Goal: Transaction & Acquisition: Obtain resource

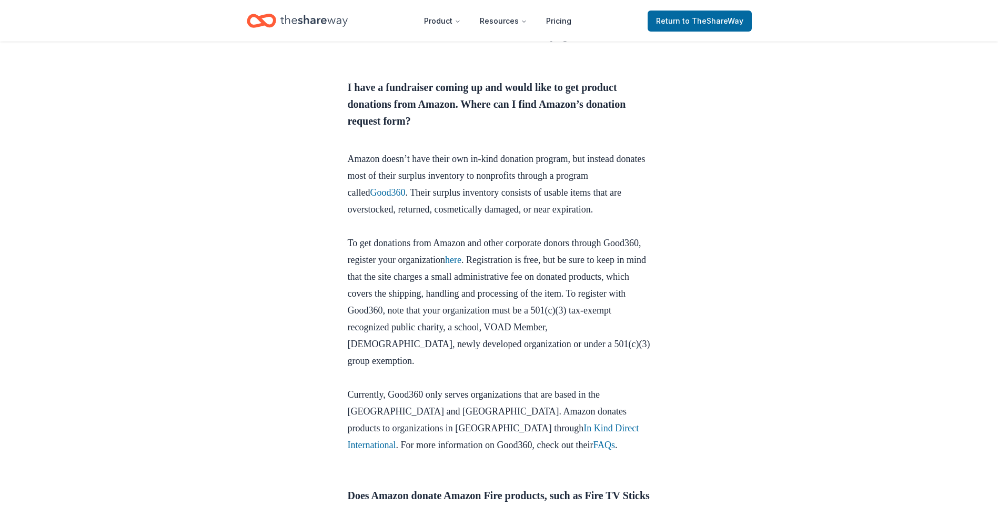
scroll to position [474, 0]
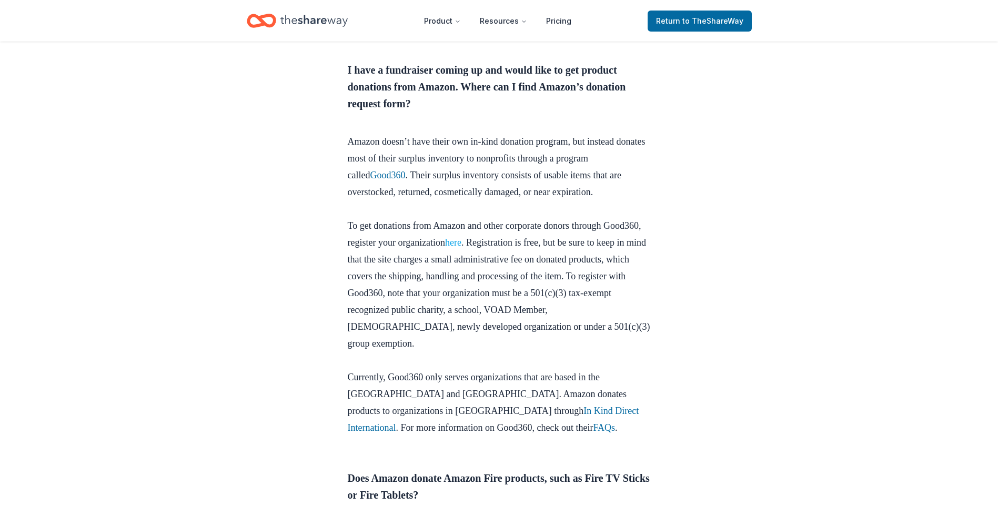
click at [461, 248] on link "here" at bounding box center [453, 242] width 16 height 11
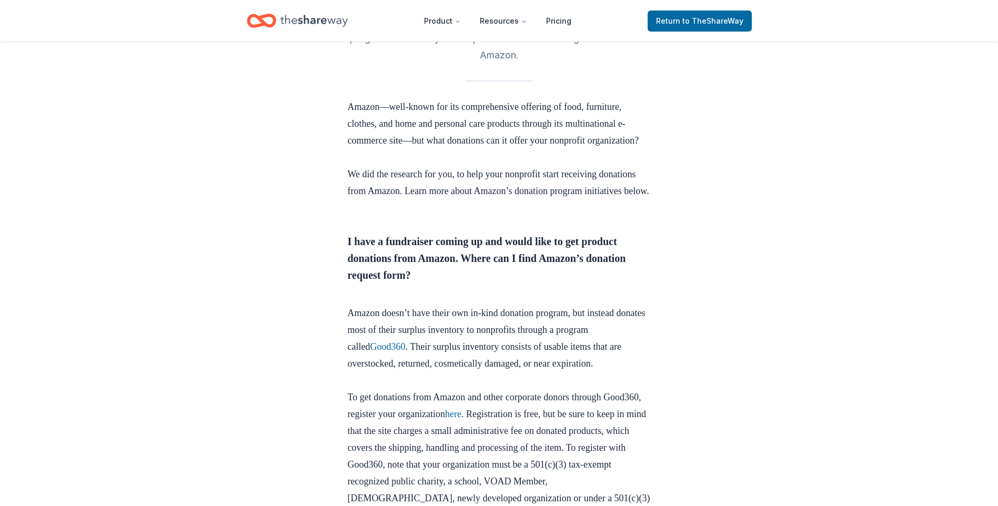
scroll to position [316, 0]
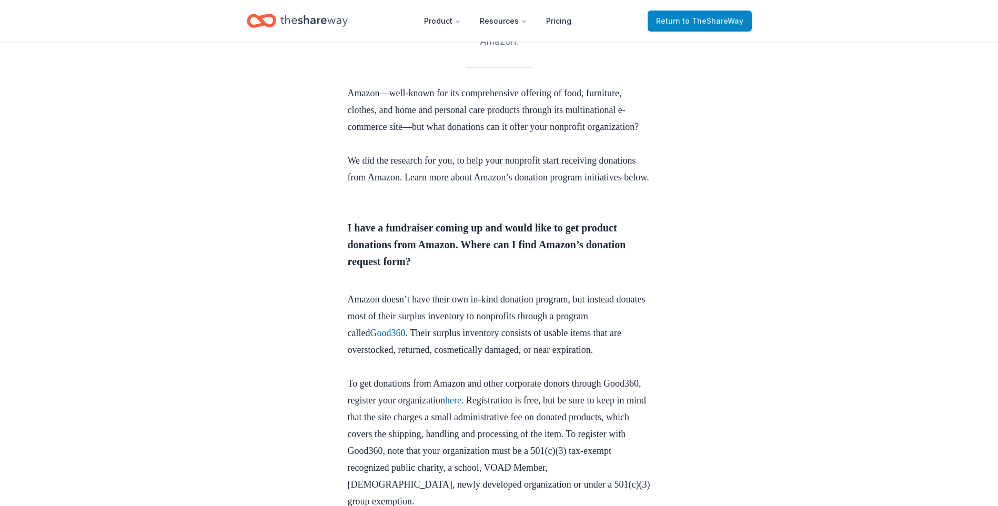
click at [684, 22] on span "Return to TheShareWay" at bounding box center [699, 21] width 87 height 13
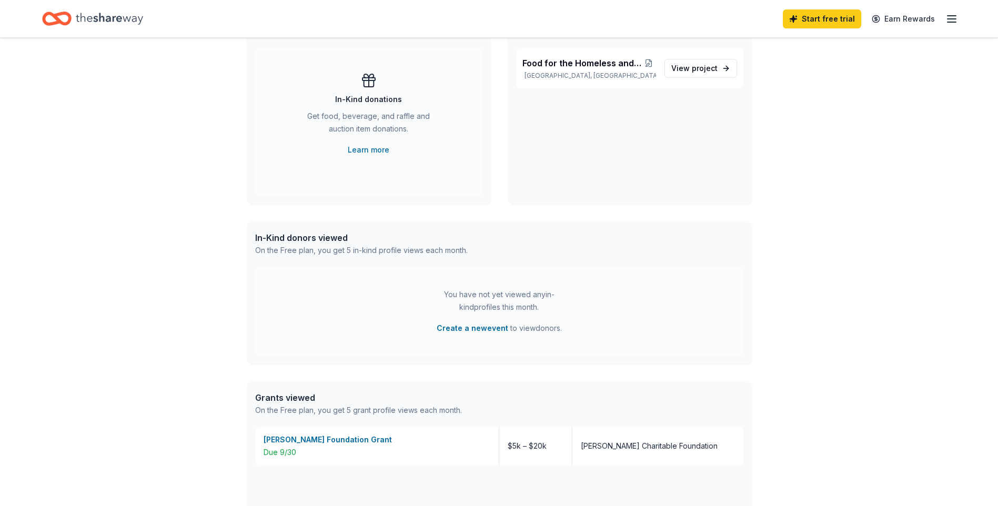
scroll to position [316, 0]
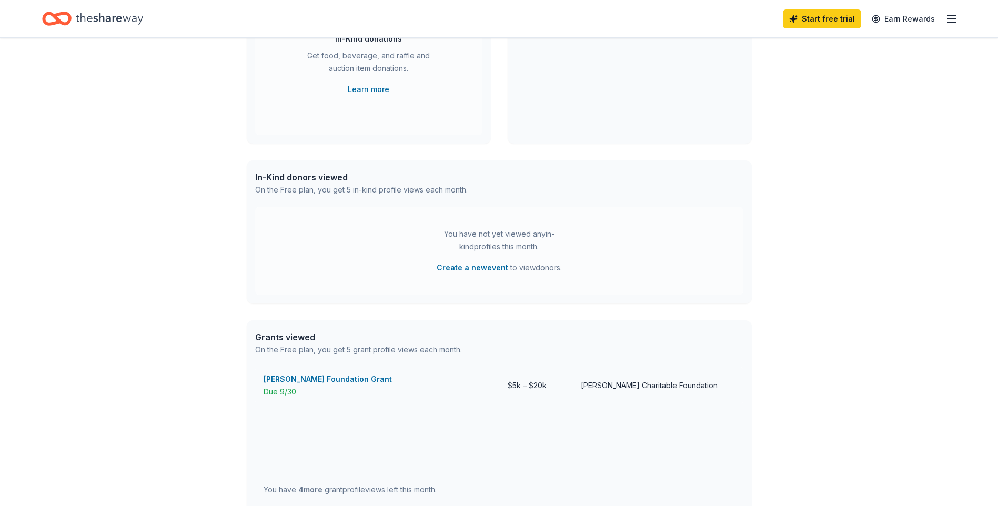
click at [330, 380] on div "Folke H. Peterson Foundation Grant" at bounding box center [377, 379] width 227 height 13
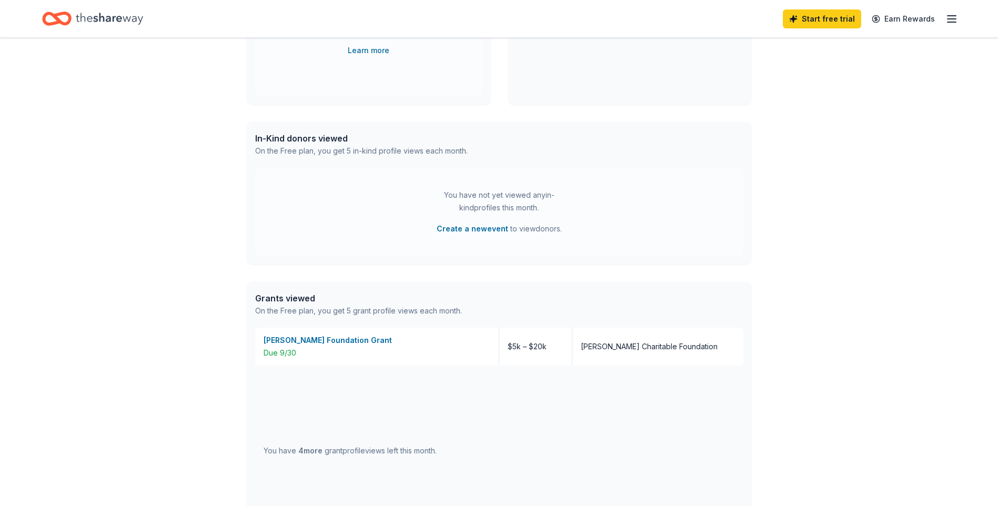
scroll to position [345, 0]
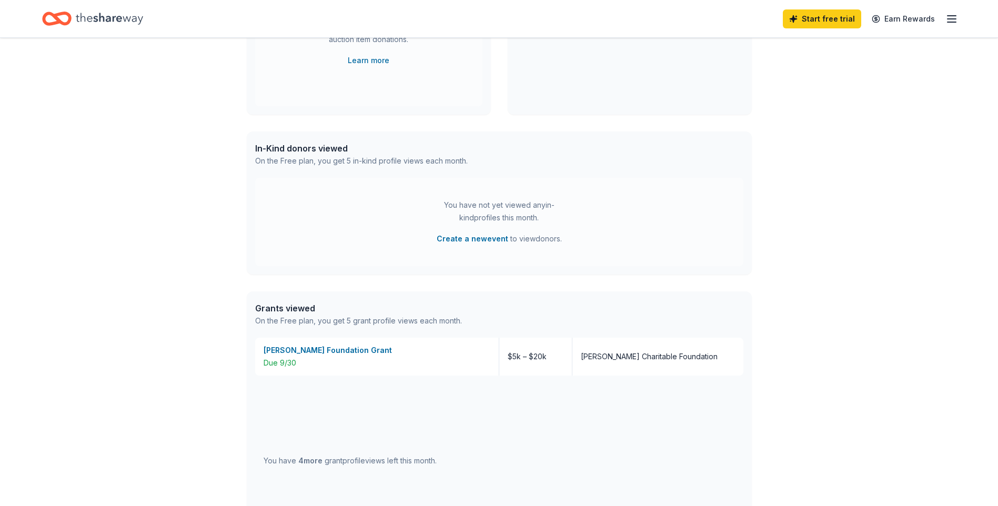
click at [287, 464] on div "You have 4 more grant profile views left this month." at bounding box center [350, 461] width 173 height 13
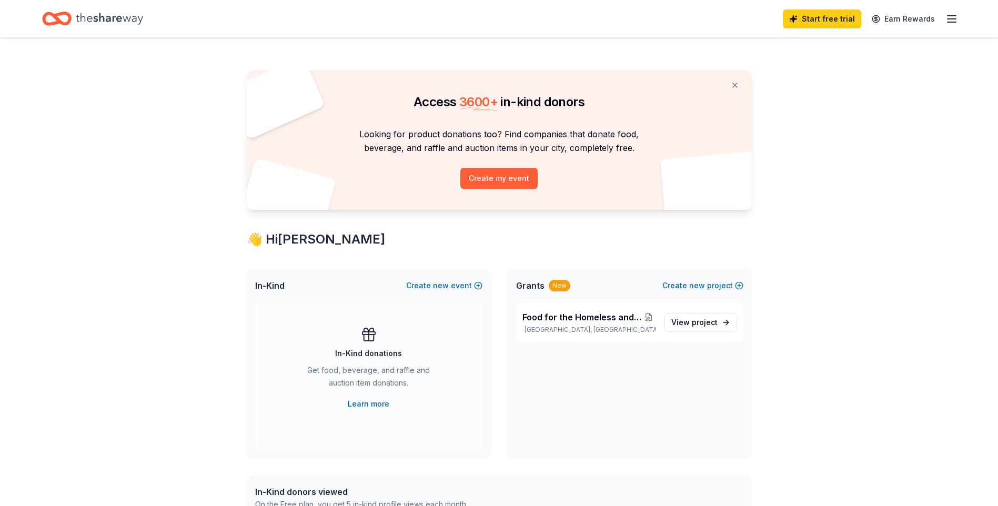
scroll to position [0, 0]
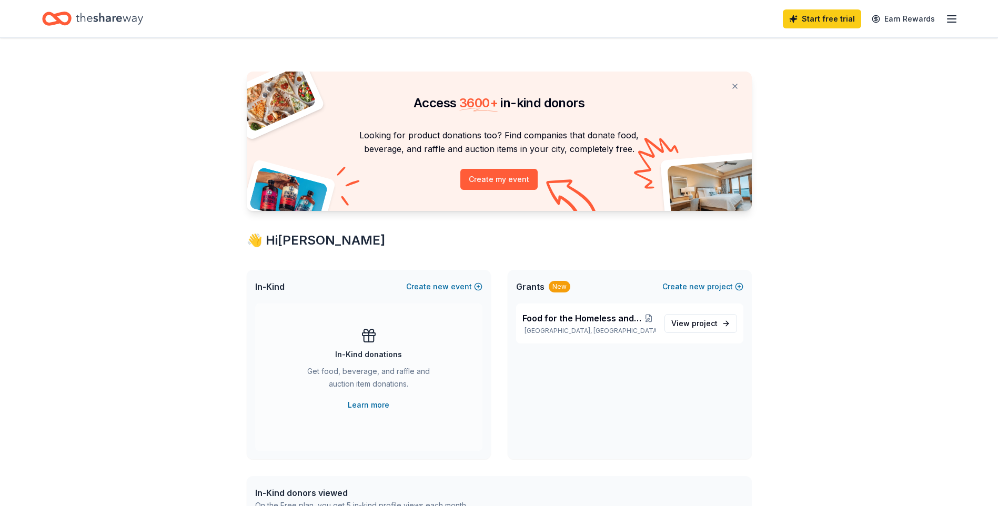
click at [949, 19] on line "button" at bounding box center [952, 19] width 8 height 0
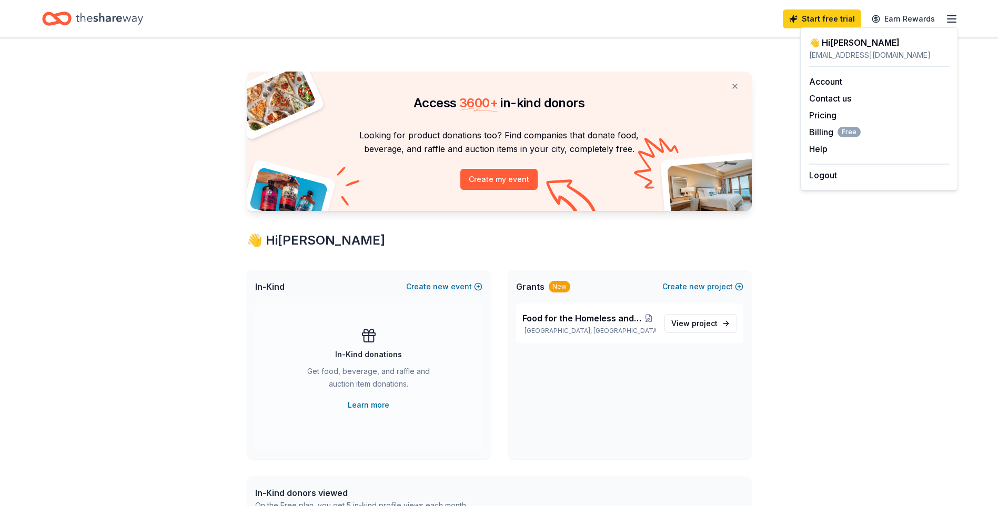
click at [125, 233] on div "Access 3600 + in-kind donors Looking for product donations too? Find companies …" at bounding box center [499, 485] width 998 height 895
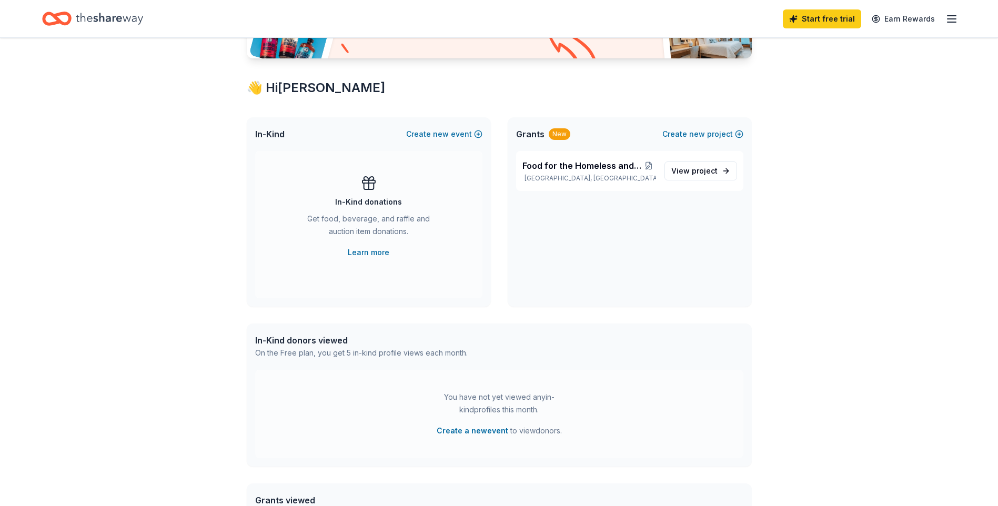
scroll to position [158, 0]
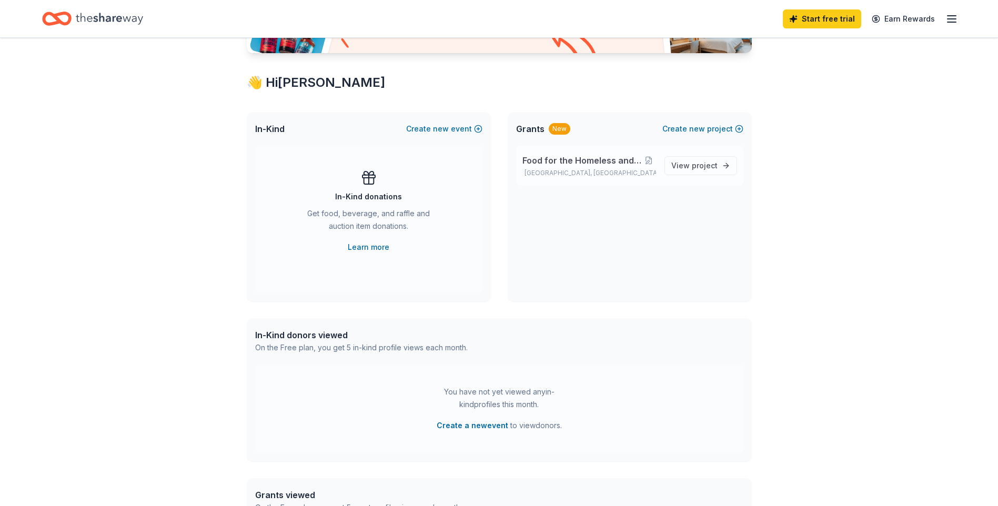
click at [601, 161] on span "Food for the Homeless and Food Insecure" at bounding box center [581, 160] width 119 height 13
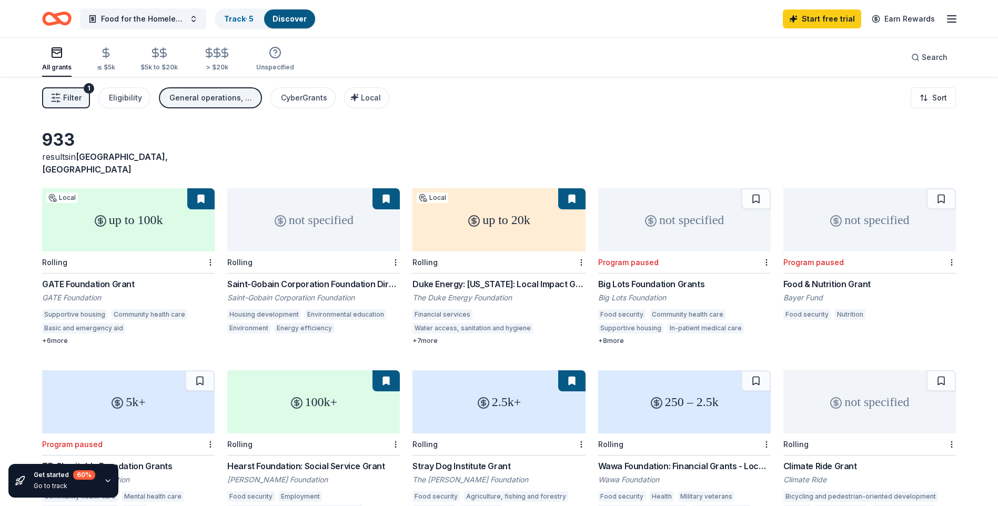
click at [105, 214] on div "up to 100k" at bounding box center [128, 219] width 173 height 63
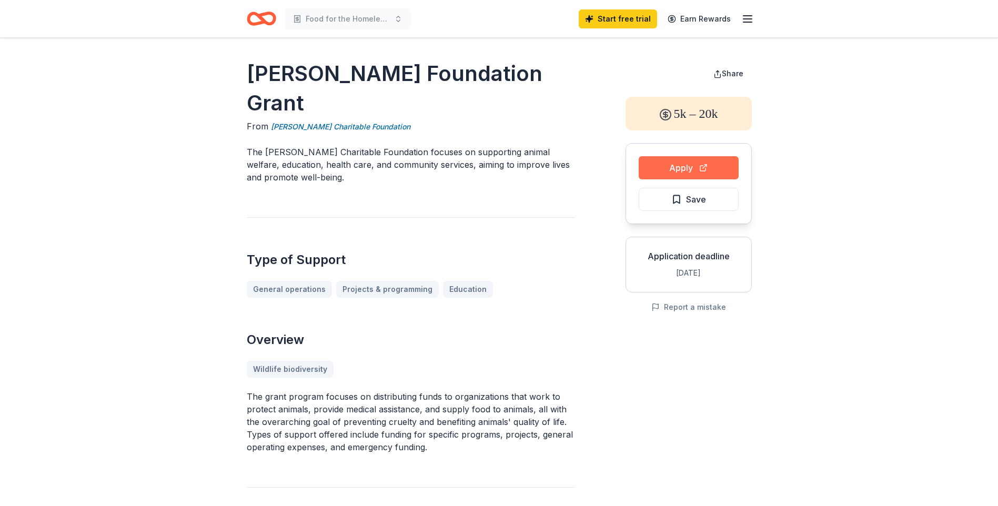
click at [668, 169] on button "Apply" at bounding box center [689, 167] width 100 height 23
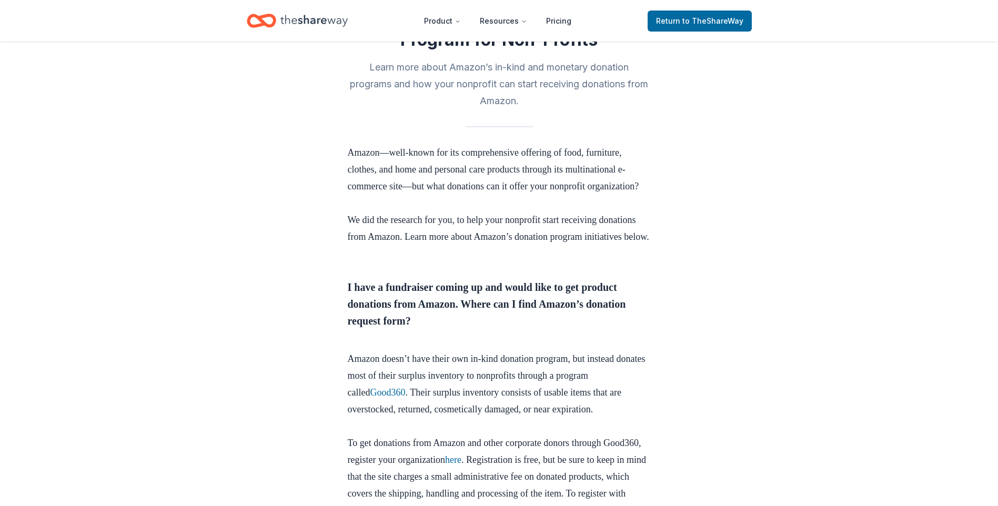
scroll to position [263, 0]
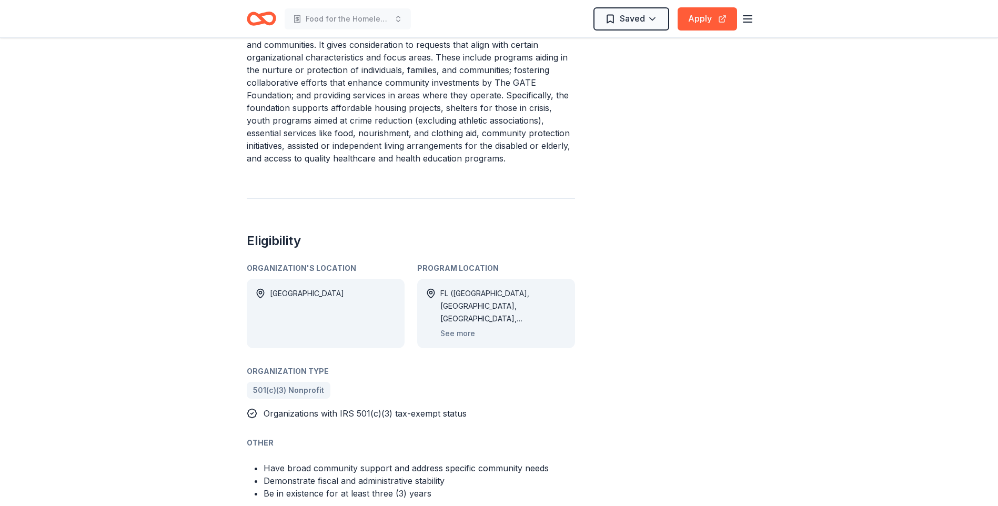
scroll to position [421, 0]
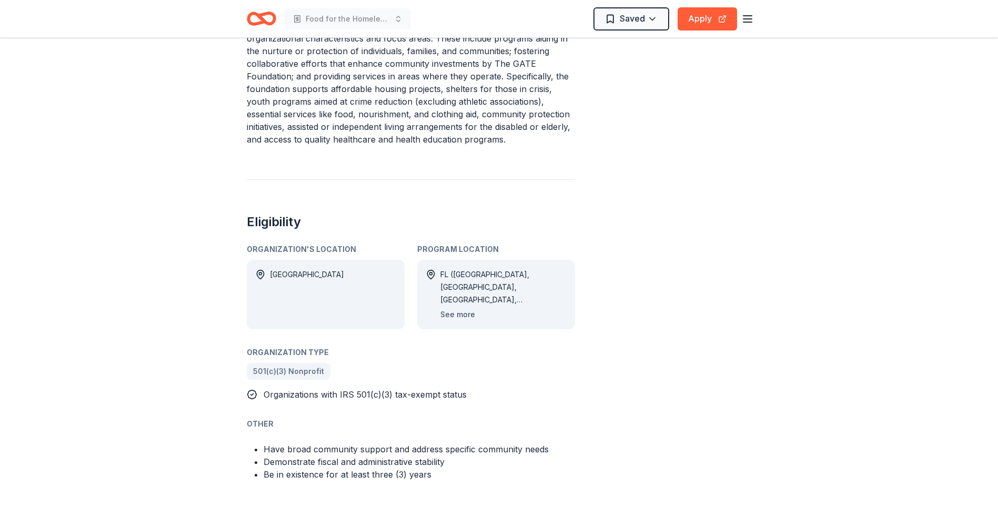
click at [466, 317] on button "See more" at bounding box center [457, 314] width 35 height 13
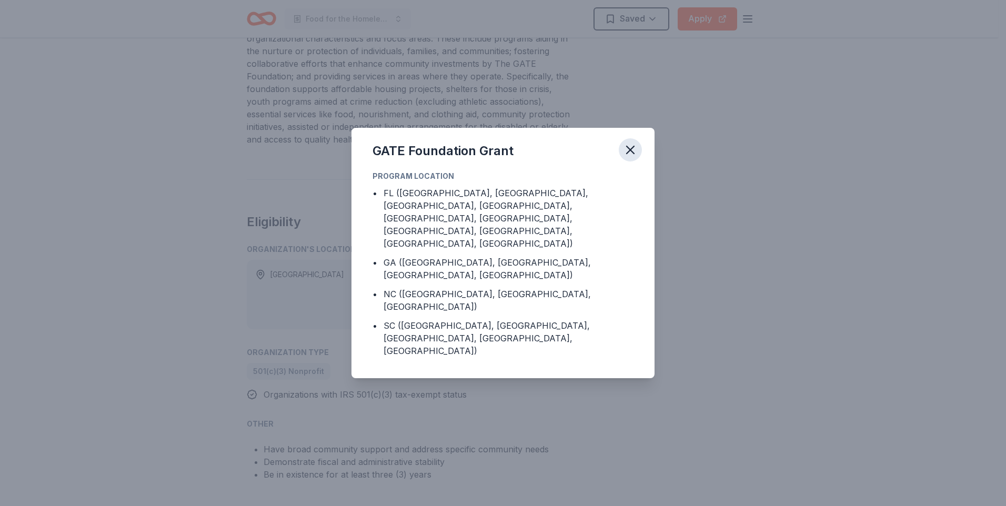
click at [629, 157] on icon "button" at bounding box center [630, 150] width 15 height 15
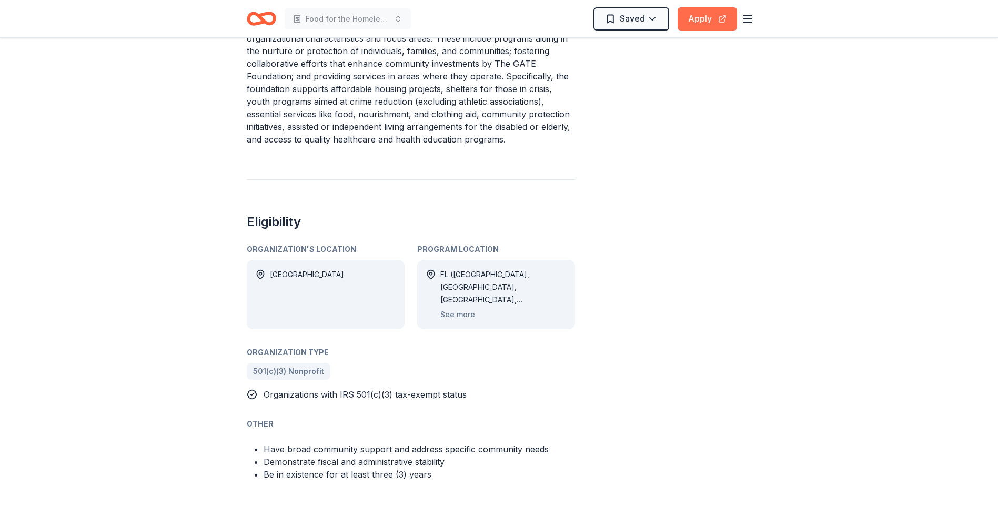
click at [707, 13] on button "Apply" at bounding box center [707, 18] width 59 height 23
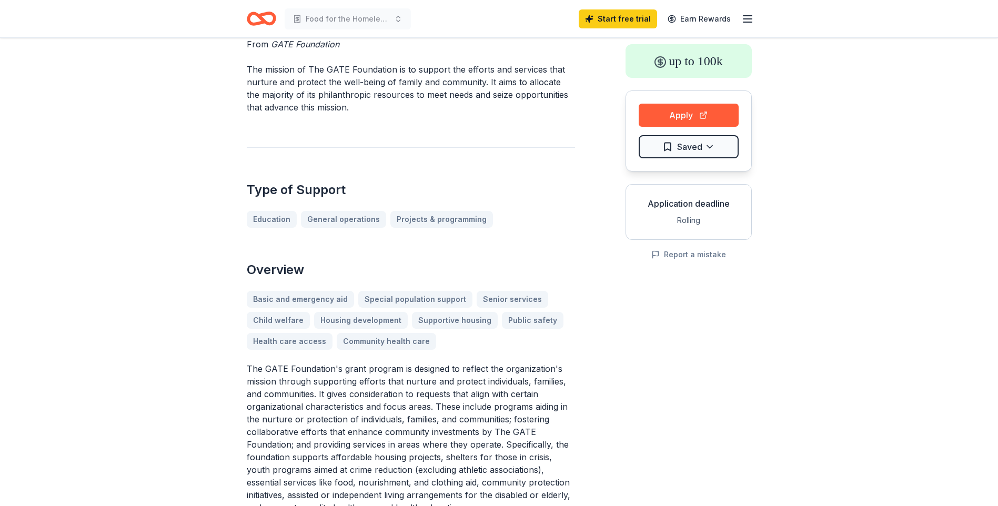
scroll to position [0, 0]
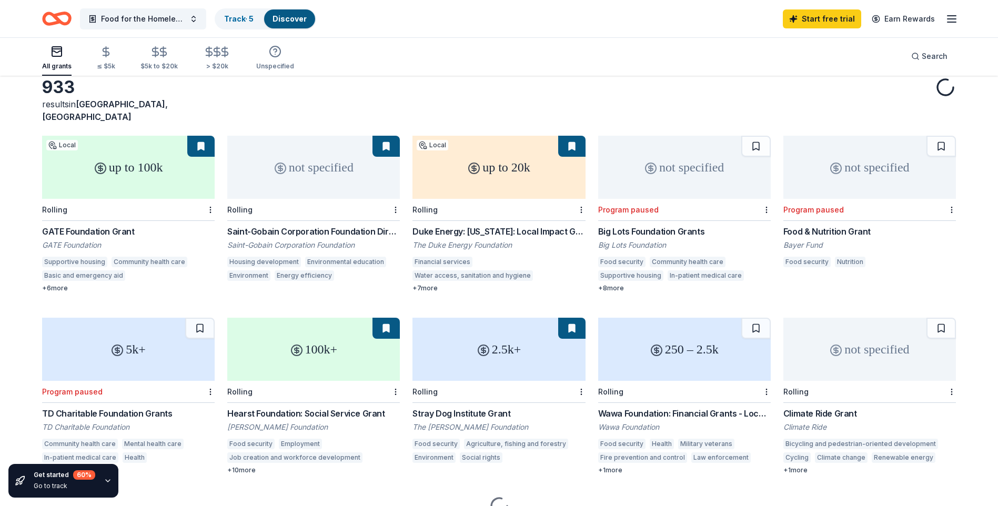
scroll to position [93, 0]
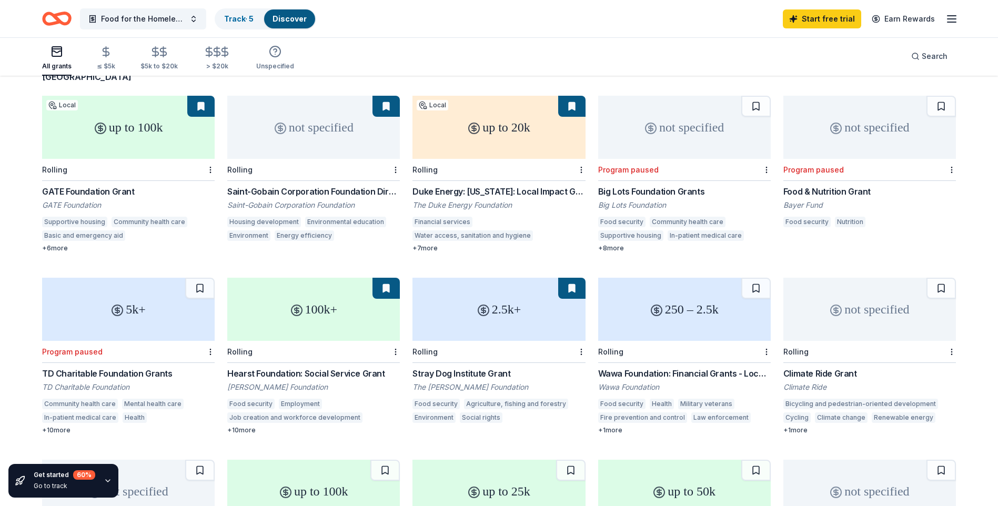
click at [297, 367] on div "Hearst Foundation: Social Service Grant" at bounding box center [313, 373] width 173 height 13
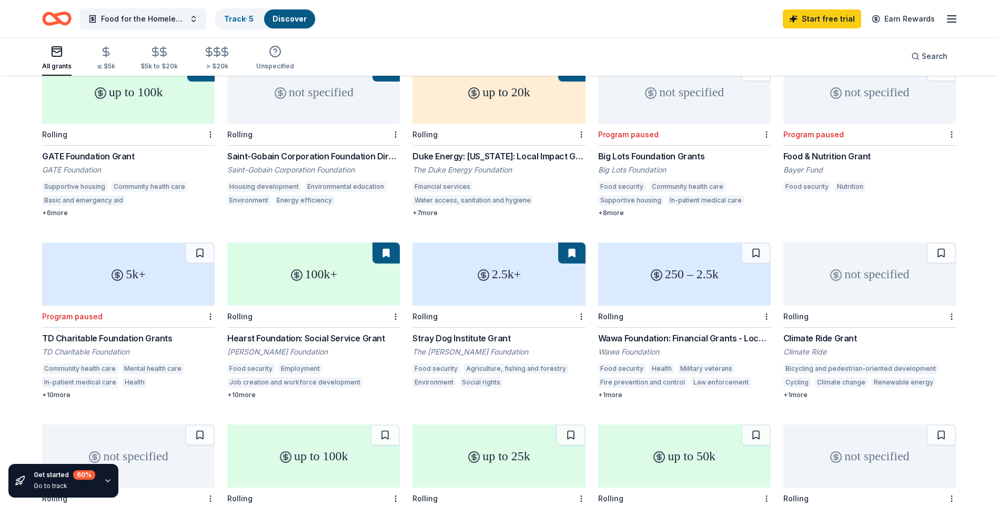
scroll to position [145, 0]
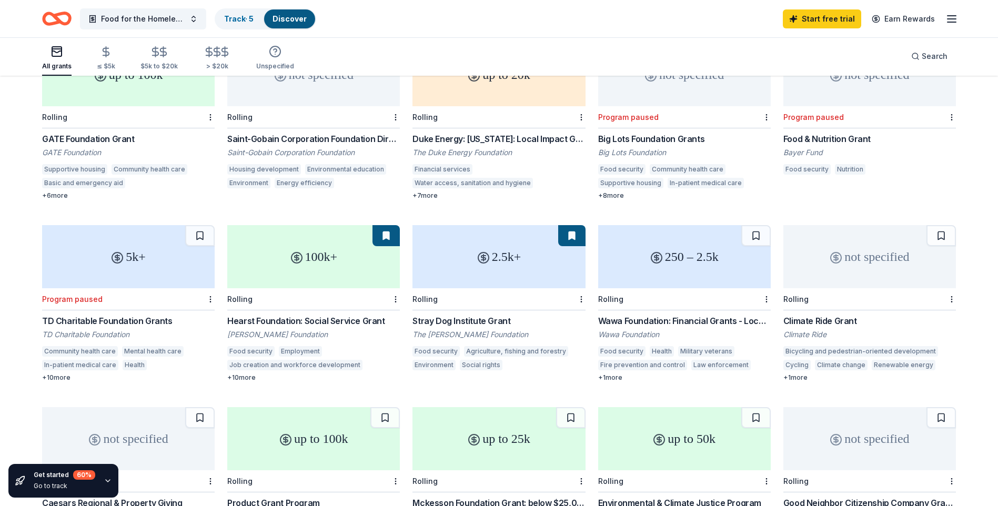
click at [669, 244] on div "250 – 2.5k" at bounding box center [684, 256] width 173 height 63
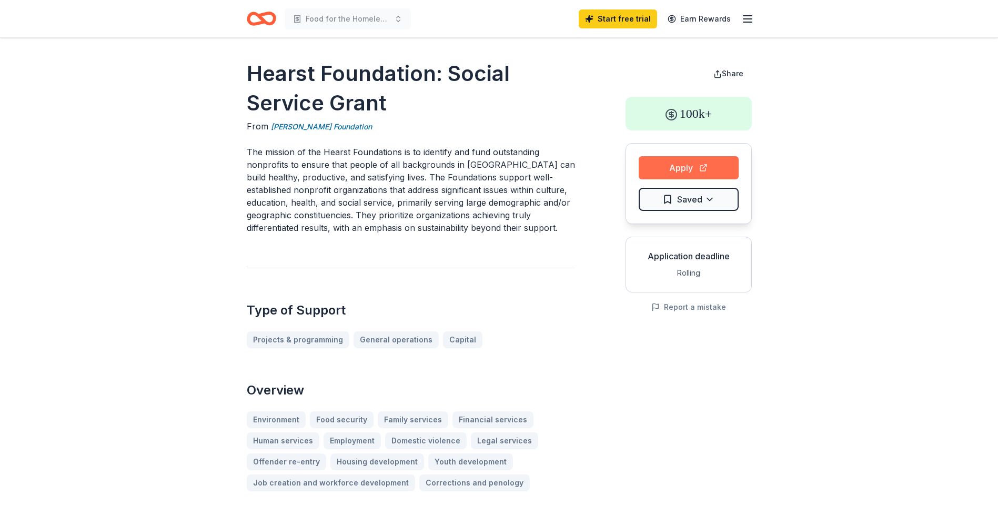
click at [656, 171] on button "Apply" at bounding box center [689, 167] width 100 height 23
click at [659, 165] on button "Apply" at bounding box center [689, 167] width 100 height 23
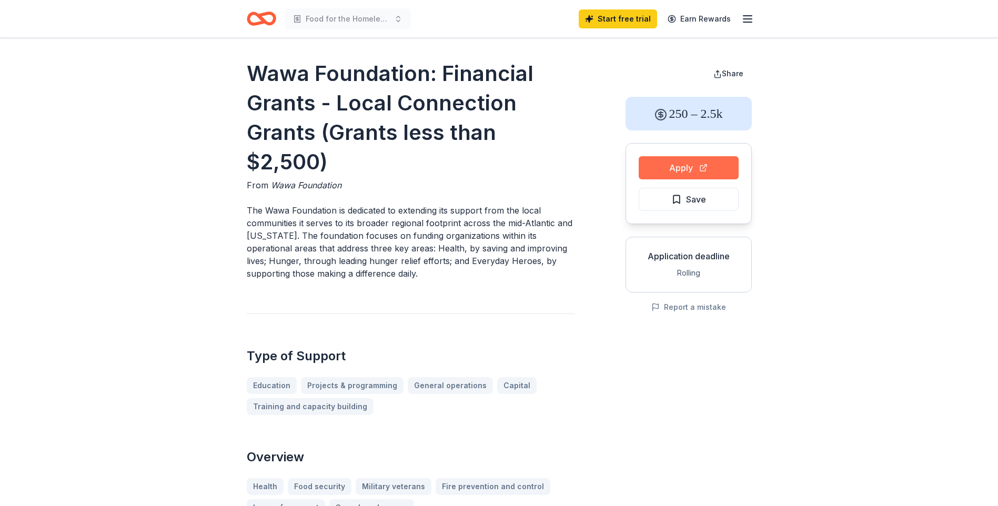
click at [669, 167] on button "Apply" at bounding box center [689, 167] width 100 height 23
